Goal: Transaction & Acquisition: Obtain resource

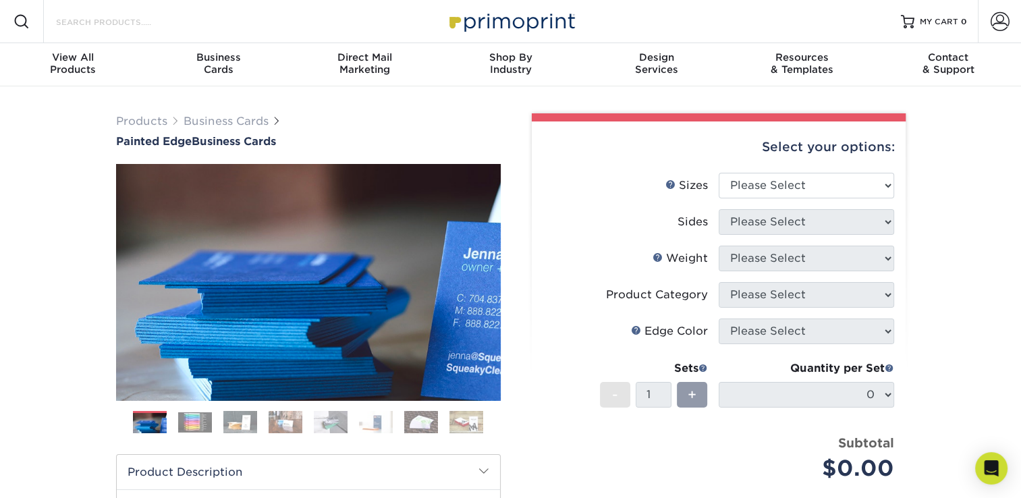
click at [173, 15] on input "Search Products" at bounding box center [121, 22] width 132 height 16
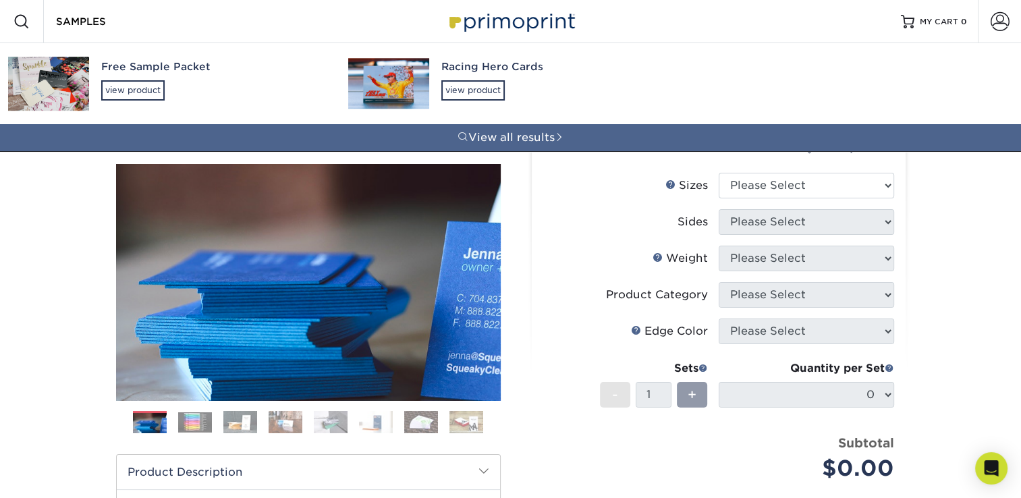
type input "SAMPLES"
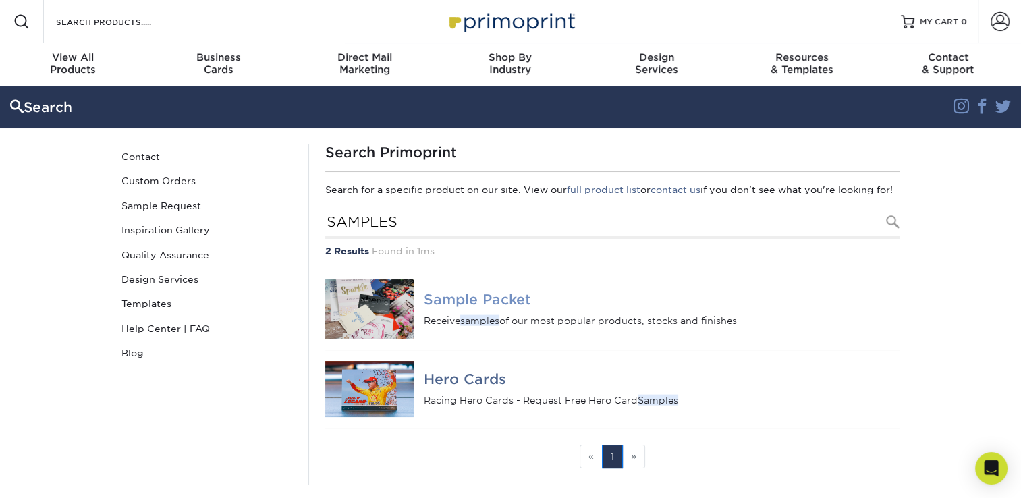
scroll to position [68, 0]
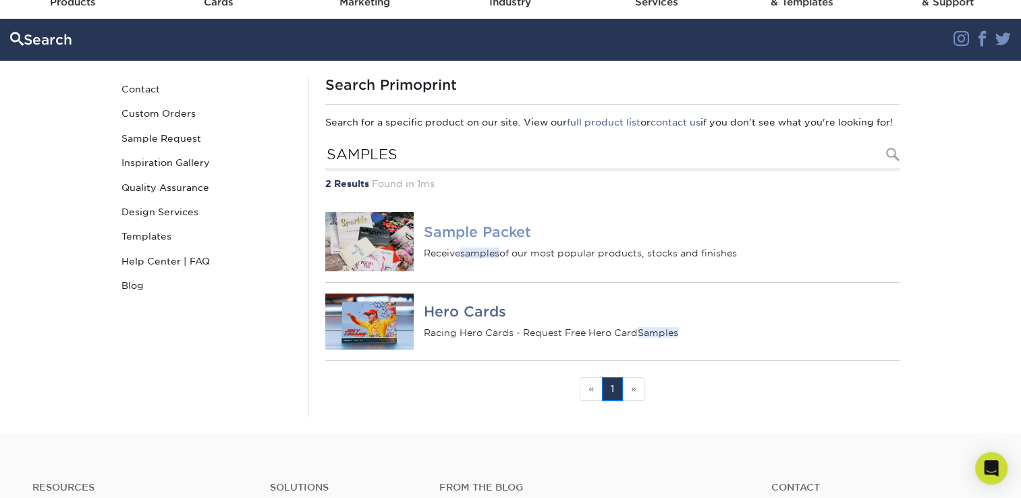
click at [477, 240] on h4 "Sample Packet" at bounding box center [661, 232] width 475 height 16
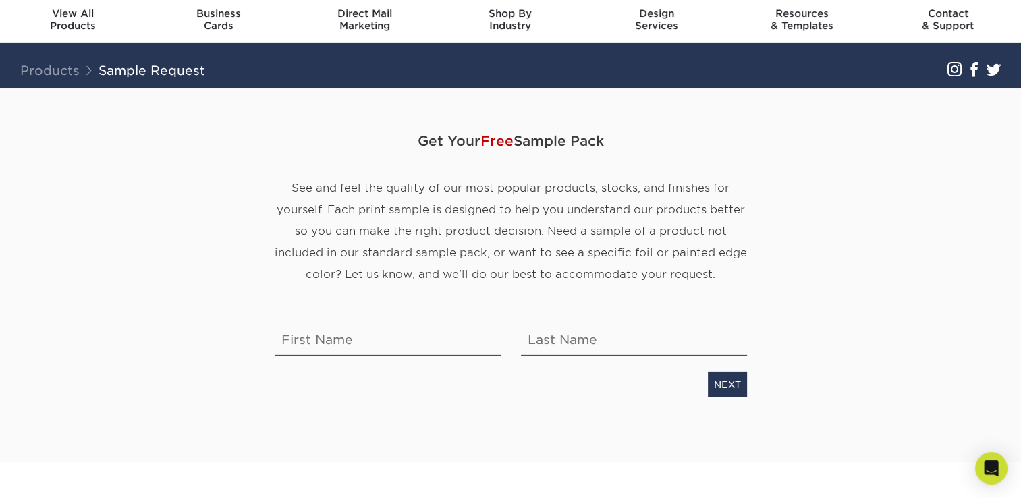
scroll to position [68, 0]
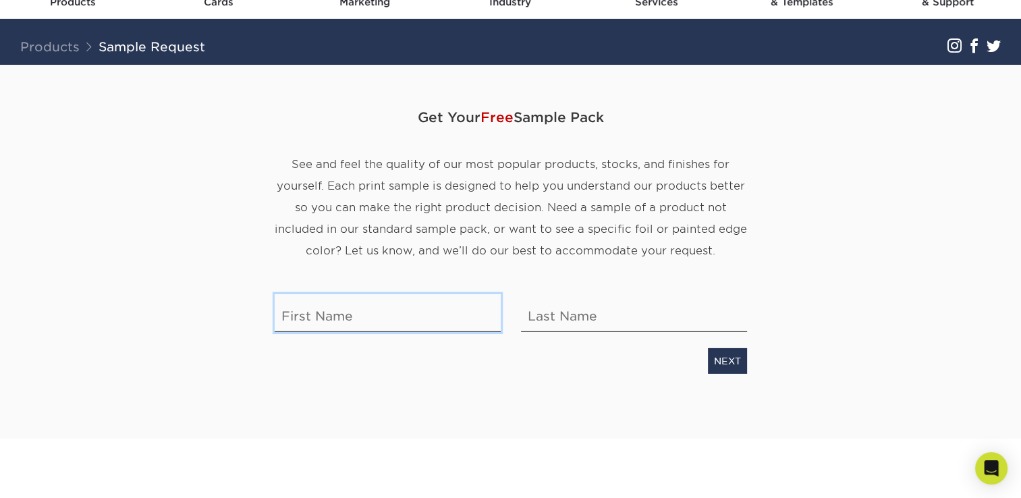
click at [394, 321] on input "text" at bounding box center [388, 313] width 226 height 38
type input "Gabriela"
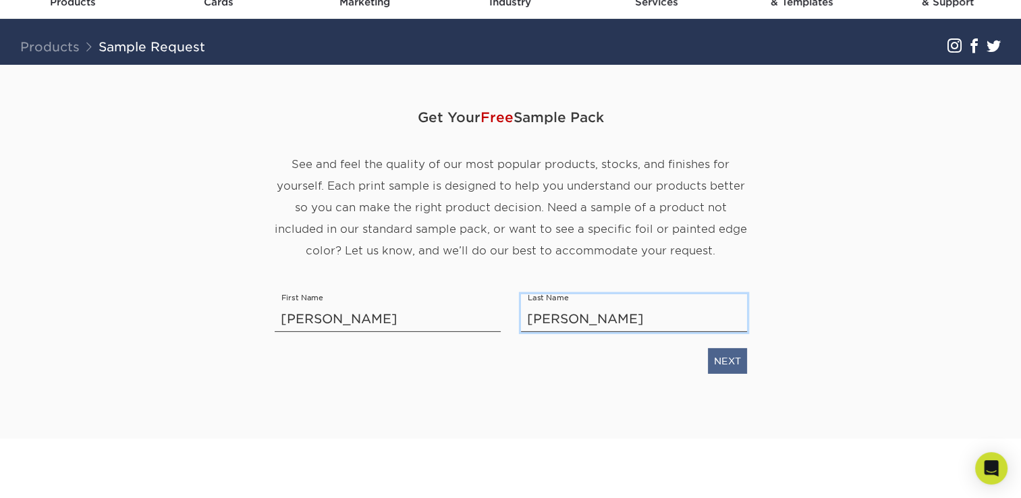
type input "Padilla"
click at [735, 359] on link "NEXT" at bounding box center [727, 361] width 39 height 26
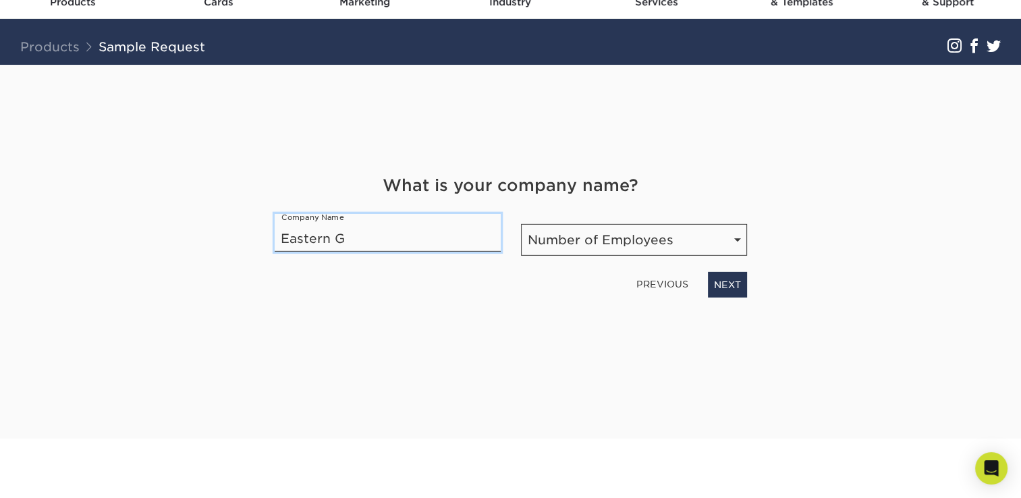
type input "Eastern Glass and Aluminum, Inc"
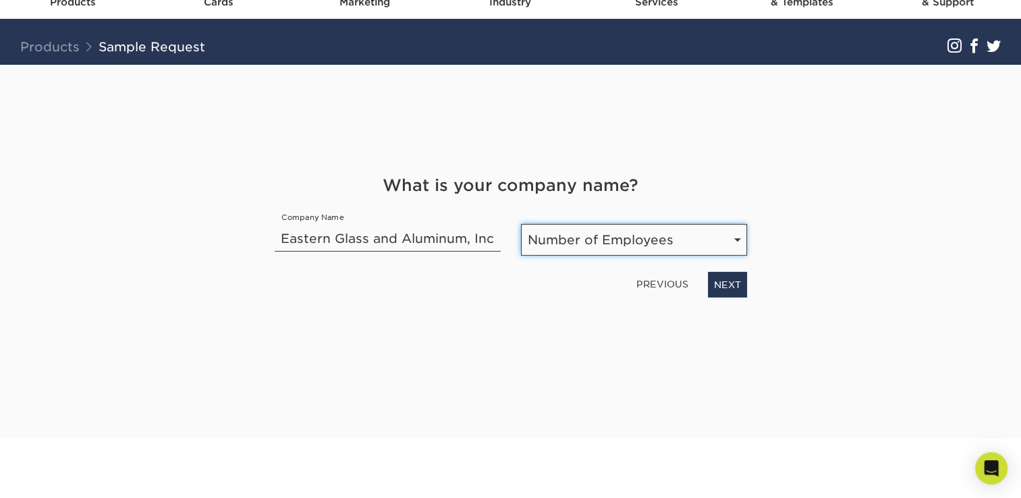
click at [745, 250] on select "Number of Employees Self-employed 1-10 employees 11-50 employees 51-200 employe…" at bounding box center [634, 240] width 226 height 32
select select "1-10"
click at [521, 224] on select "Number of Employees Self-employed 1-10 employees 11-50 employees 51-200 employe…" at bounding box center [634, 240] width 226 height 32
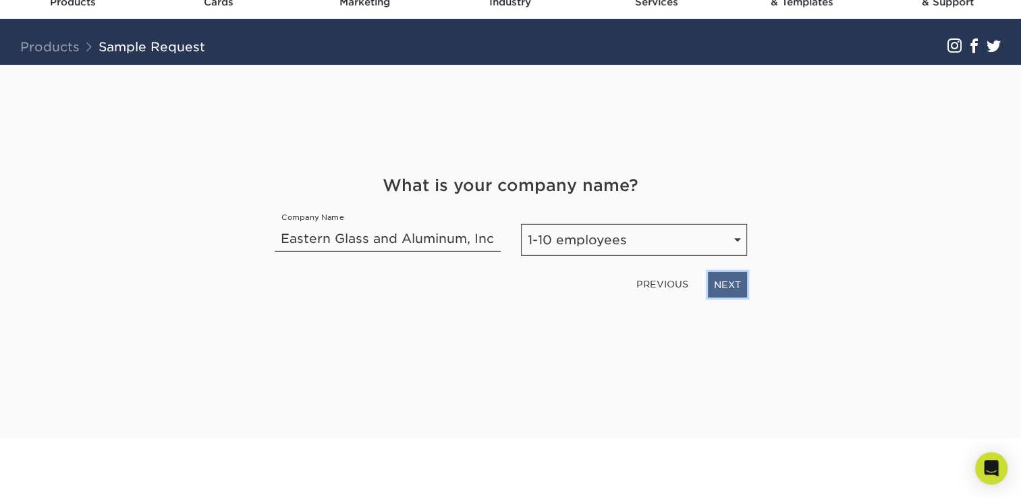
click at [721, 284] on link "NEXT" at bounding box center [727, 285] width 39 height 26
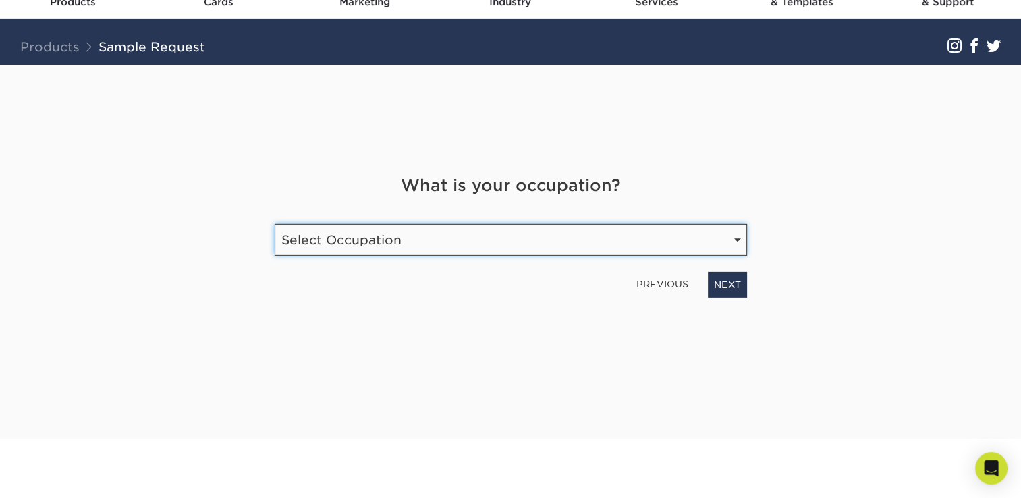
click at [529, 254] on select "Select Occupation Agency Automotive Blogger Cleaning Services Construction Educ…" at bounding box center [511, 240] width 473 height 32
select select "Marketing"
click at [275, 224] on select "Select Occupation Agency Automotive Blogger Cleaning Services Construction Educ…" at bounding box center [511, 240] width 473 height 32
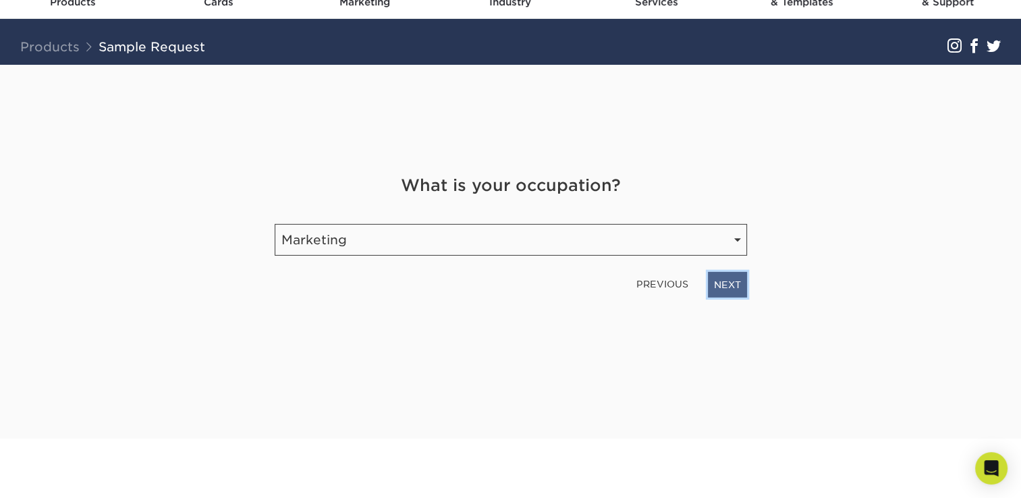
click at [727, 280] on link "NEXT" at bounding box center [727, 285] width 39 height 26
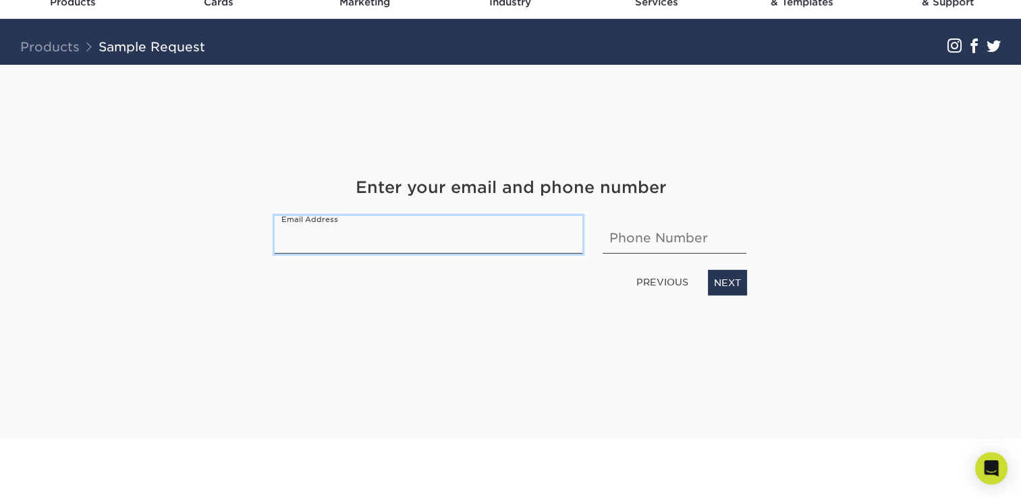
click at [440, 241] on input "email" at bounding box center [429, 235] width 309 height 38
type input "GPADILLA@buildega.com"
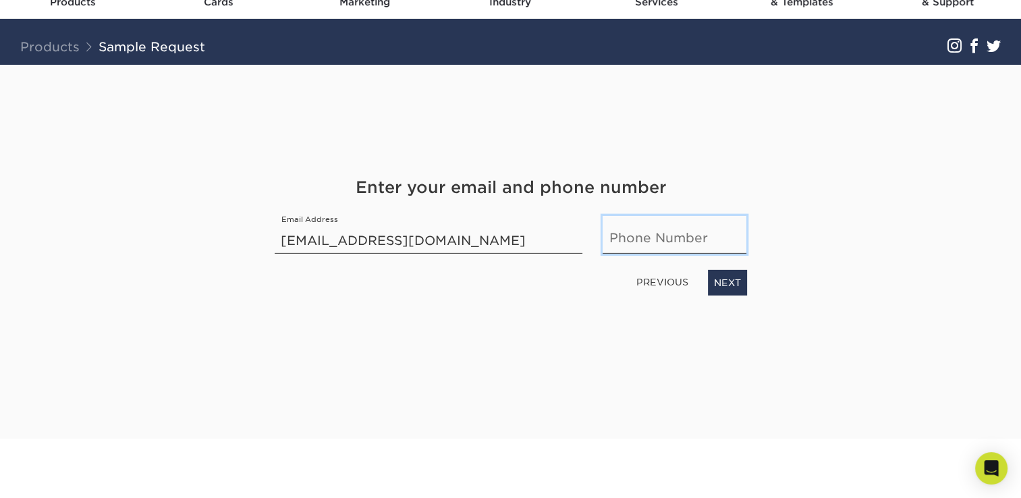
type input "6784559010"
click at [713, 280] on link "NEXT" at bounding box center [727, 283] width 39 height 26
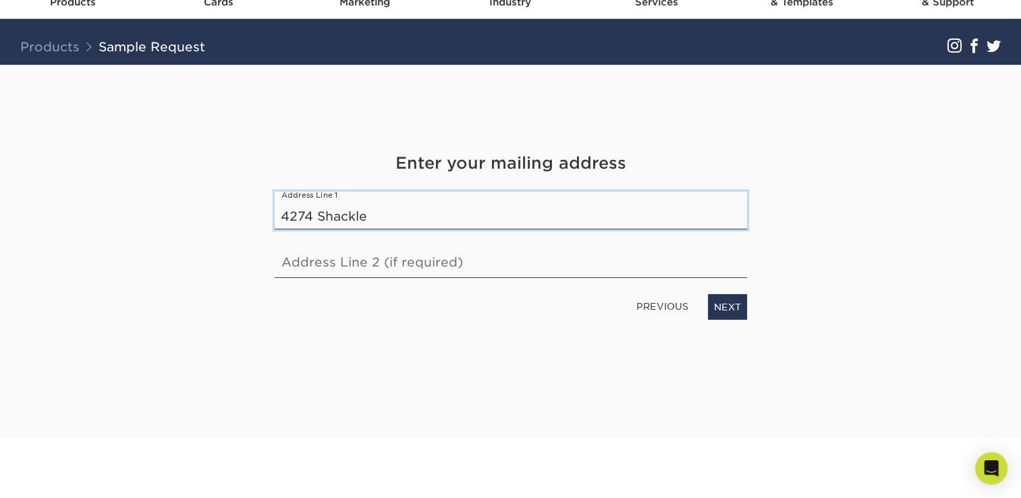
type input "4274 Shackleford Rd, Suite A"
click at [749, 309] on div "PREVIOUS NEXT" at bounding box center [511, 304] width 493 height 31
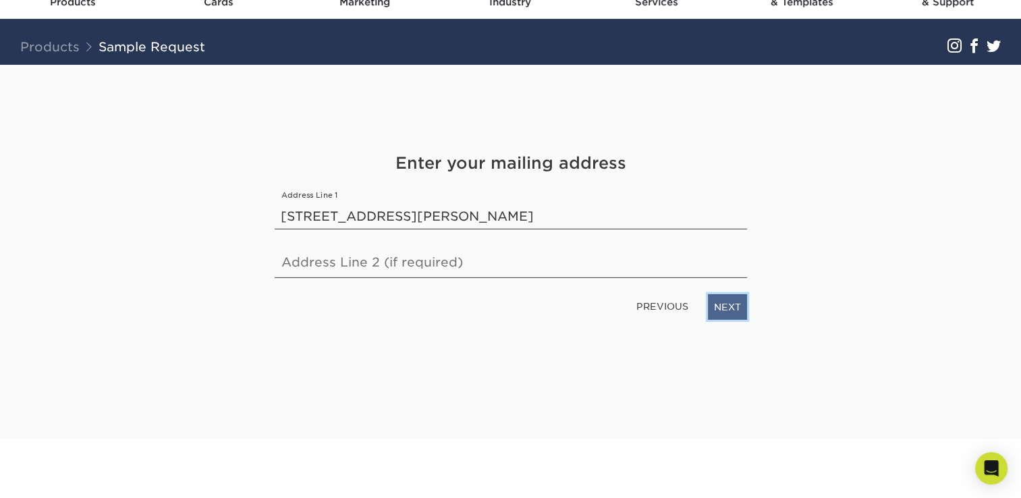
click at [737, 311] on link "NEXT" at bounding box center [727, 307] width 39 height 26
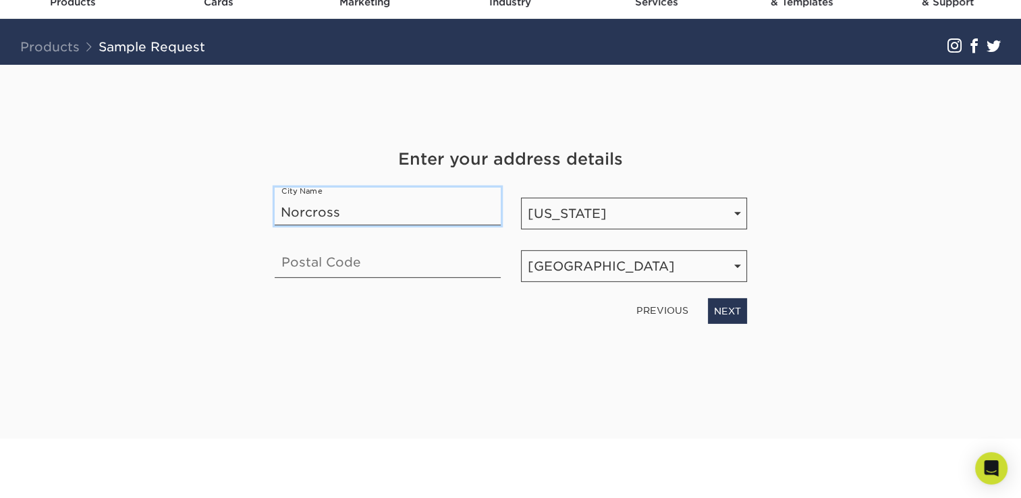
type input "Norcross"
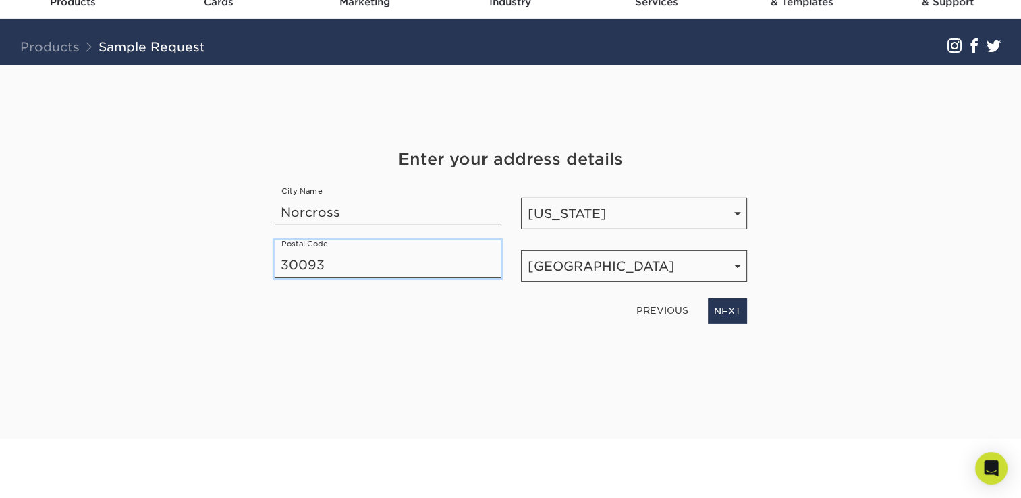
type input "30093"
click at [697, 377] on div "Get Your Free Sample Pack See and feel the quality of our most popular products…" at bounding box center [511, 236] width 473 height 342
click at [721, 302] on link "NEXT" at bounding box center [727, 311] width 39 height 26
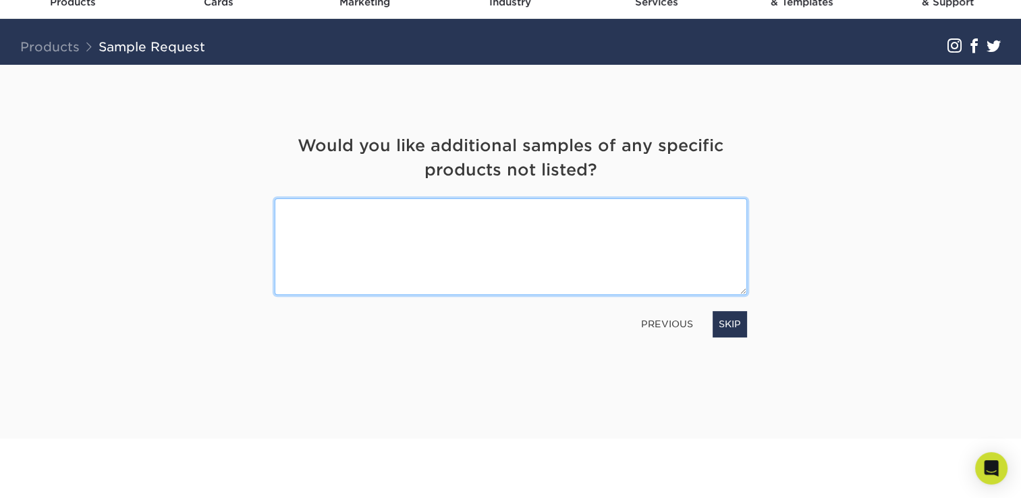
click at [621, 248] on textarea at bounding box center [511, 246] width 473 height 97
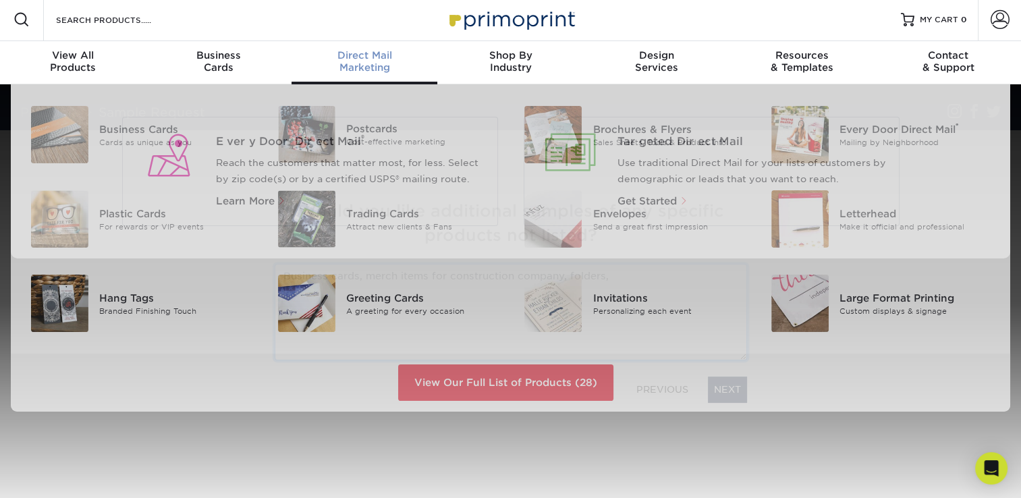
scroll to position [3, 0]
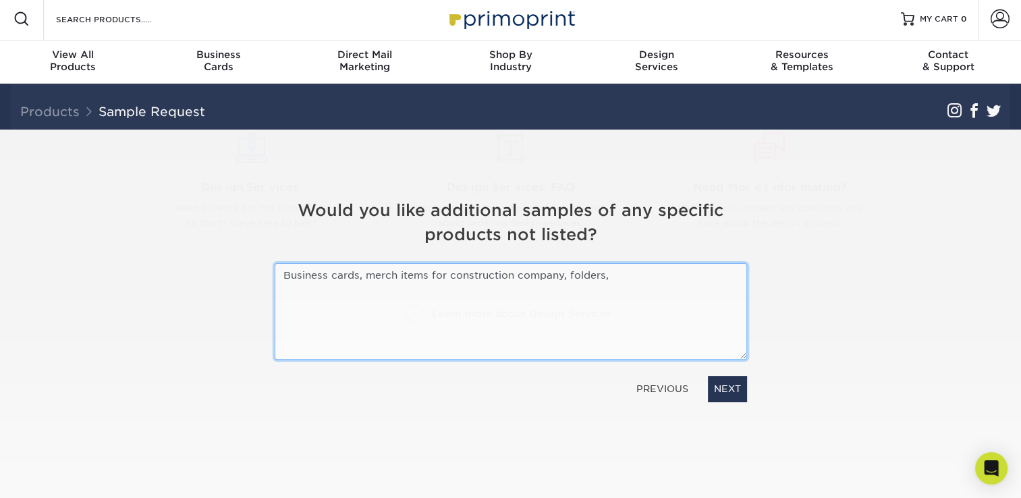
type textarea "Business cards, merch items for construction company, folders,"
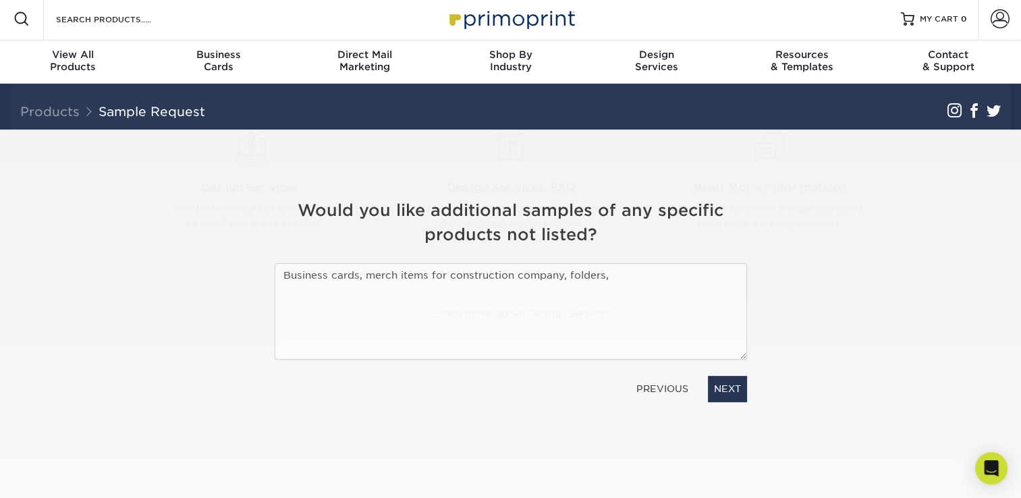
click at [927, 396] on section "Get Your Free Sample Pack See and feel the quality of our most popular products…" at bounding box center [510, 317] width 1021 height 374
click at [725, 396] on link "NEXT" at bounding box center [727, 389] width 39 height 26
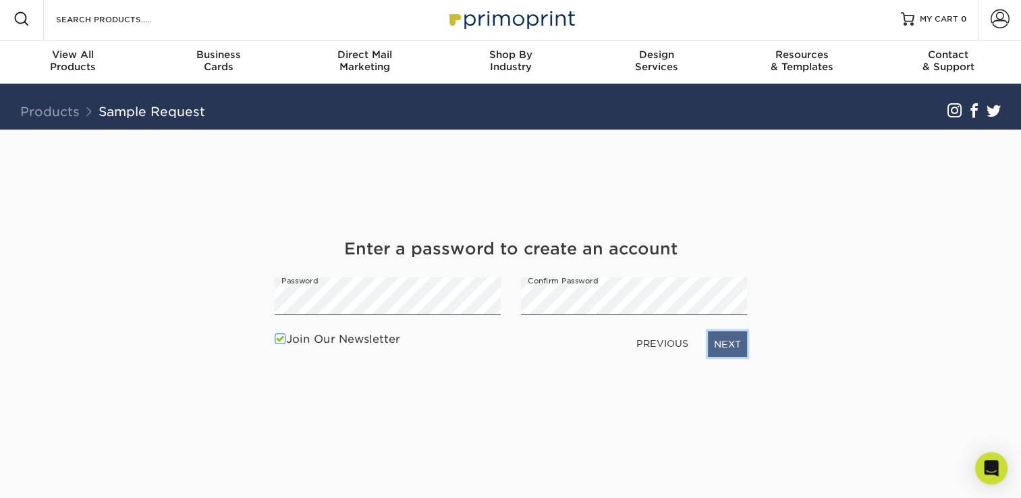
click at [719, 342] on link "NEXT" at bounding box center [727, 344] width 39 height 26
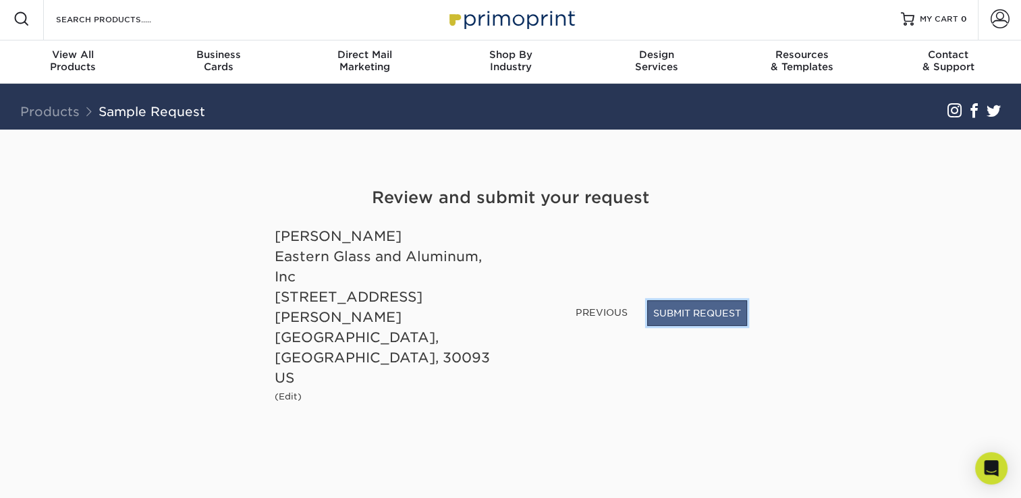
click at [684, 326] on button "SUBMIT REQUEST" at bounding box center [697, 313] width 100 height 26
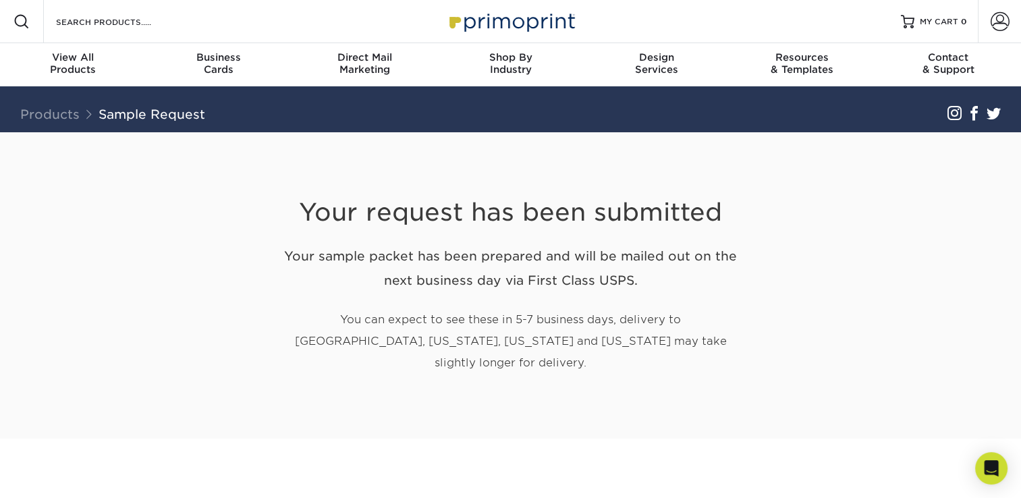
click at [114, 35] on div "Search Products" at bounding box center [115, 21] width 142 height 43
click at [119, 24] on input "Search Products" at bounding box center [121, 22] width 132 height 16
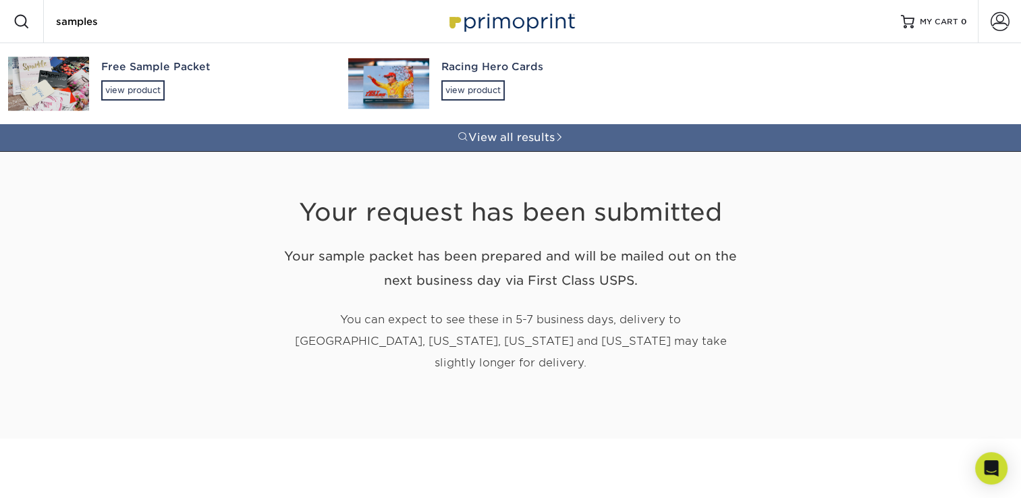
type input "samples"
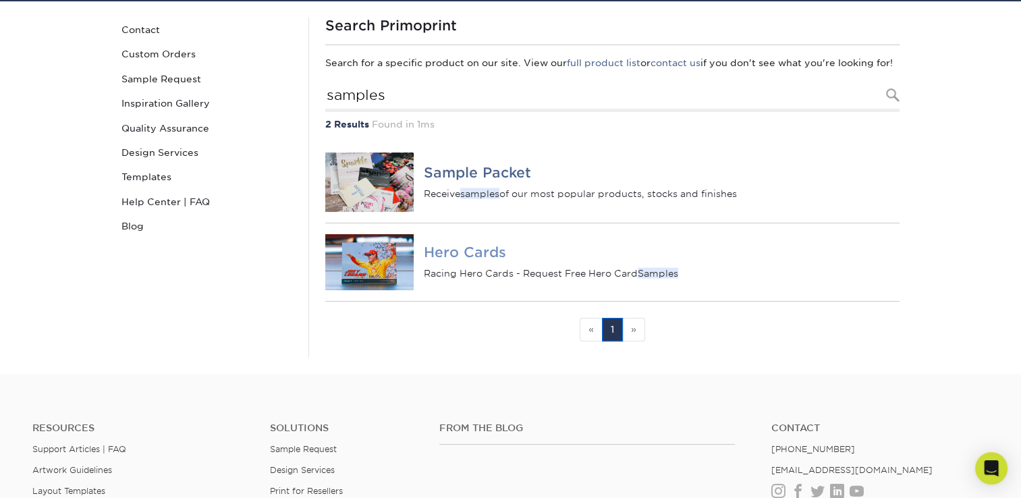
scroll to position [135, 0]
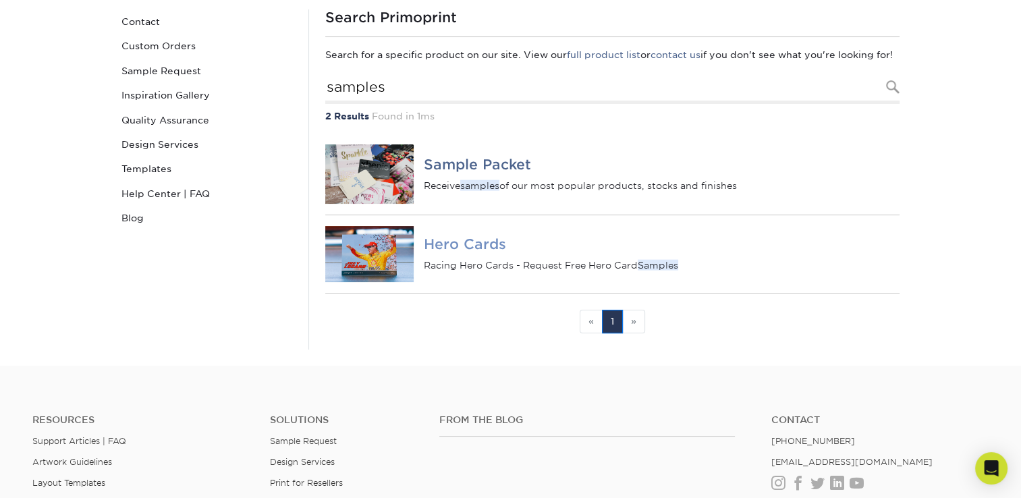
click at [473, 252] on h4 "Hero Cards" at bounding box center [661, 244] width 475 height 16
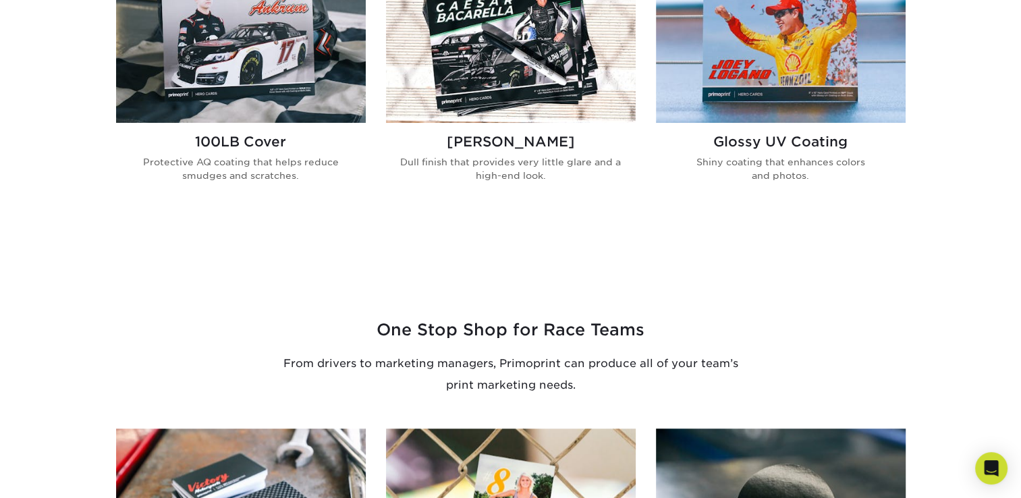
scroll to position [1013, 0]
